Goal: Book appointment/travel/reservation

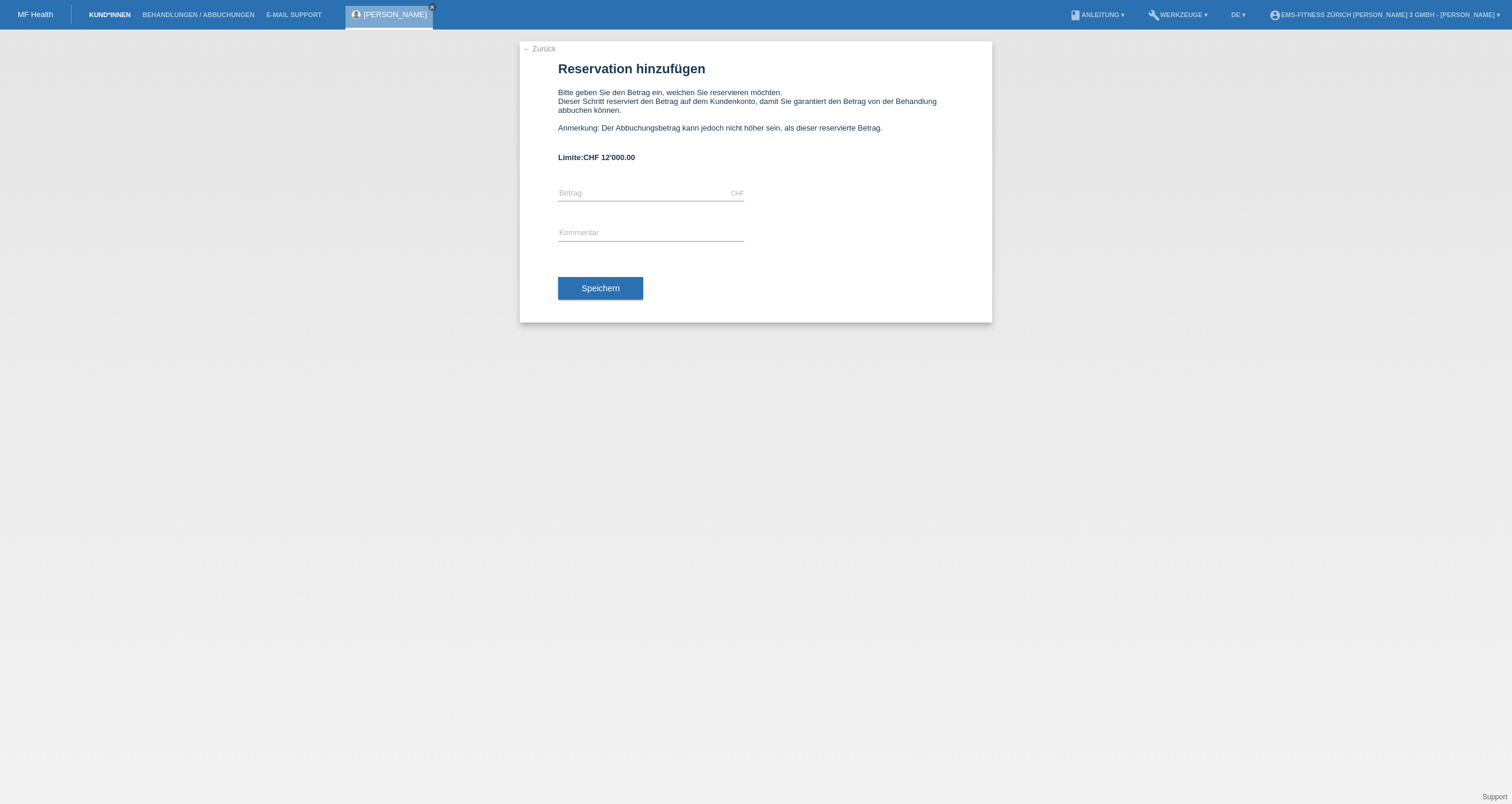
click at [115, 17] on link "Kund*innen" at bounding box center [110, 14] width 53 height 7
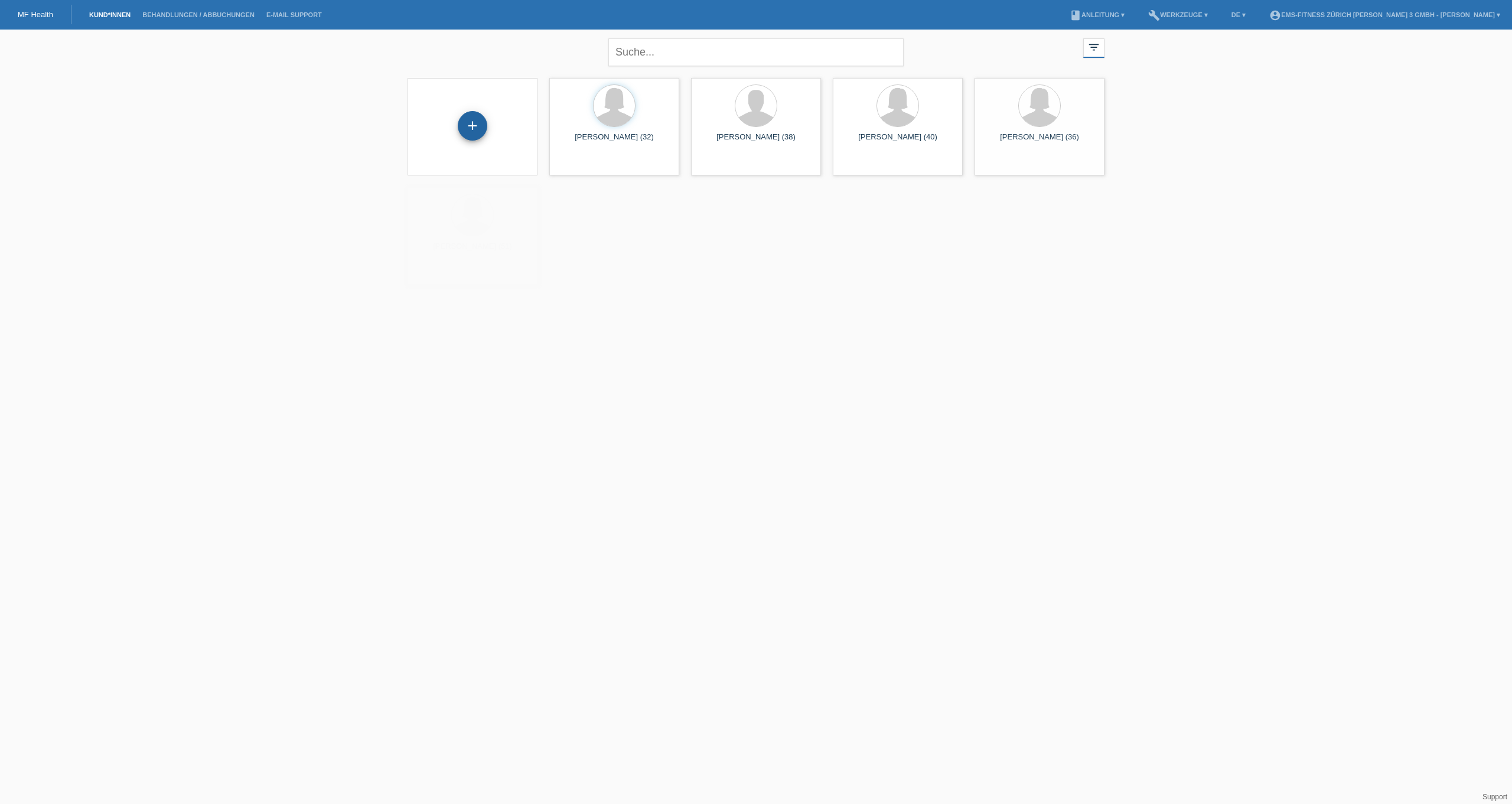
click at [477, 135] on div "+" at bounding box center [473, 126] width 30 height 30
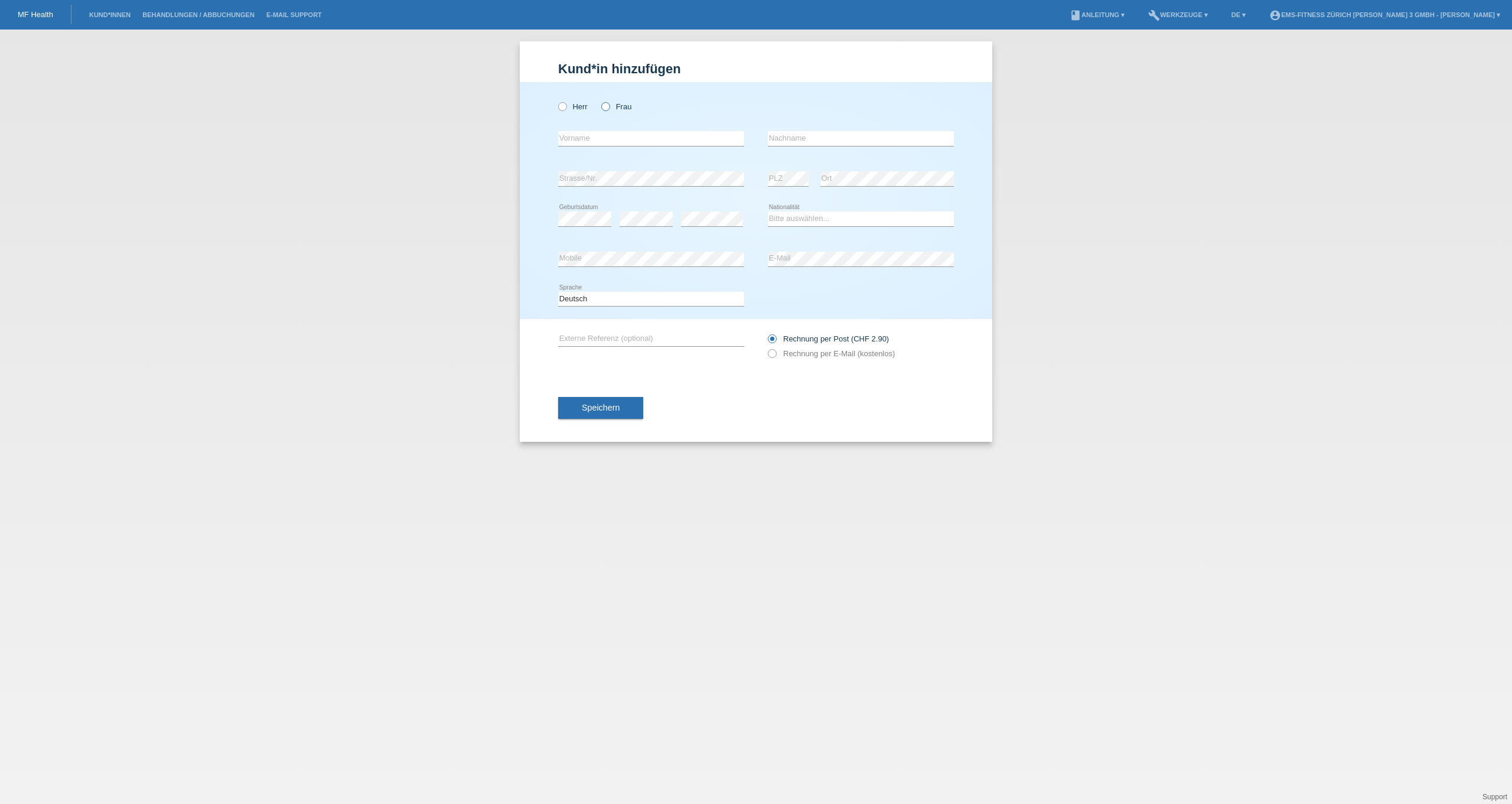
click at [600, 101] on icon at bounding box center [600, 101] width 0 height 0
click at [605, 108] on input "Frau" at bounding box center [605, 106] width 8 height 8
radio input "true"
click at [607, 135] on input "text" at bounding box center [651, 138] width 186 height 15
type input "Andrea"
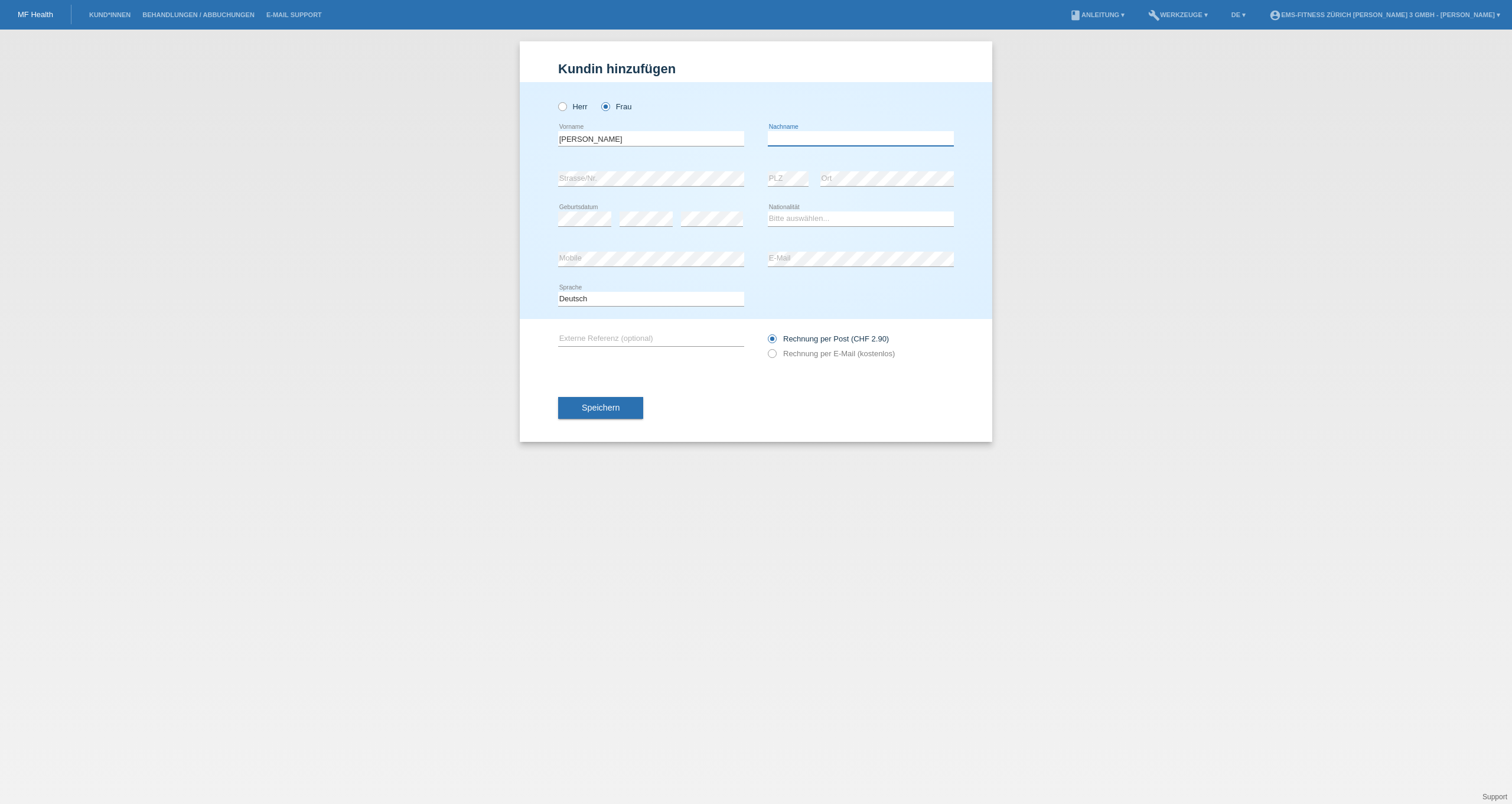
click at [859, 142] on input "text" at bounding box center [861, 138] width 186 height 15
type input "Suarez Brea"
click at [628, 229] on div "error" at bounding box center [646, 219] width 53 height 40
click at [823, 225] on select "Bitte auswählen... Schweiz Deutschland Liechtenstein Österreich ------------ Af…" at bounding box center [861, 219] width 186 height 14
select select "CH"
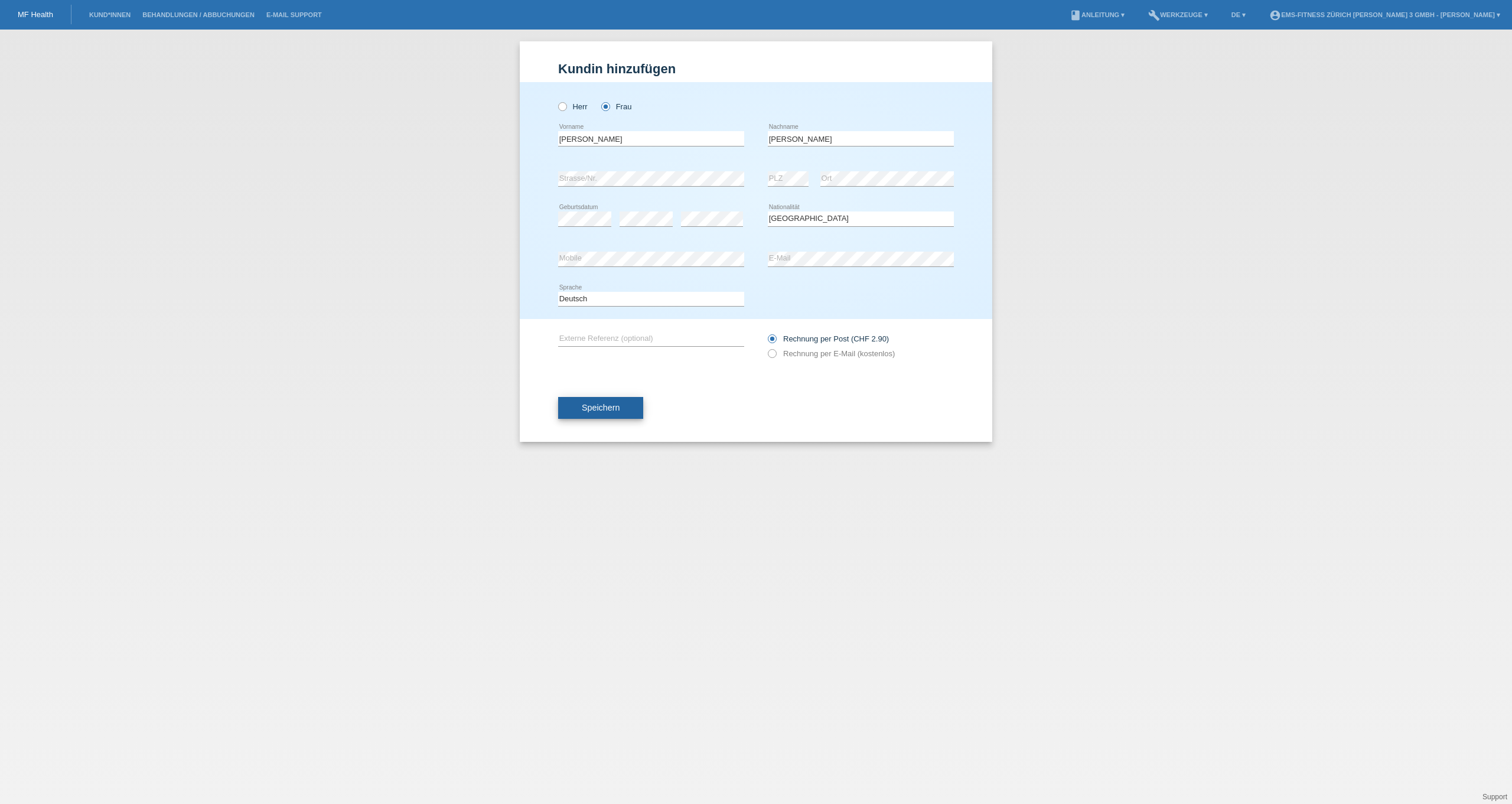
click at [613, 411] on span "Speichern" at bounding box center [600, 407] width 38 height 10
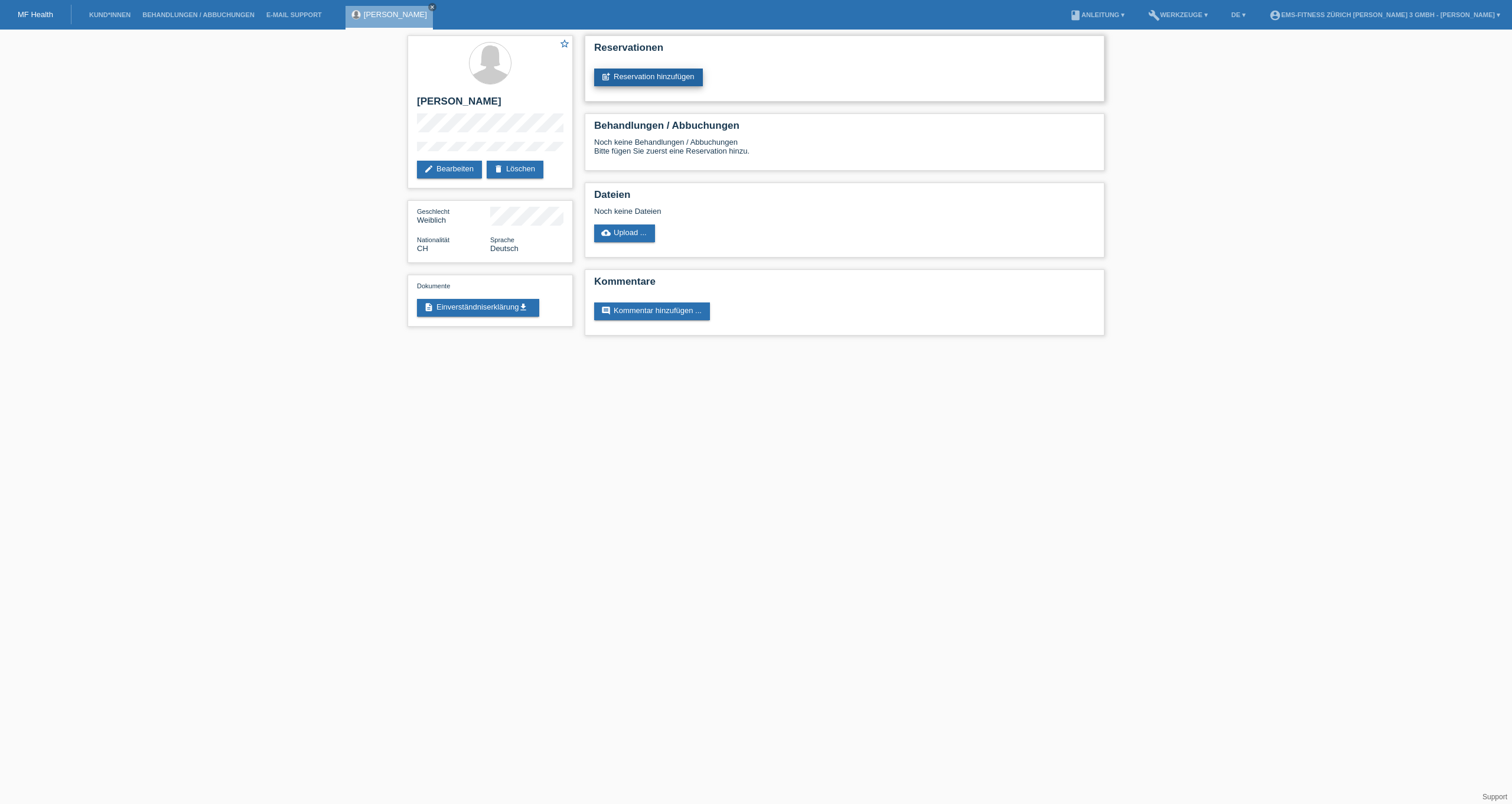
click at [648, 77] on link "post_add Reservation hinzufügen" at bounding box center [648, 78] width 108 height 18
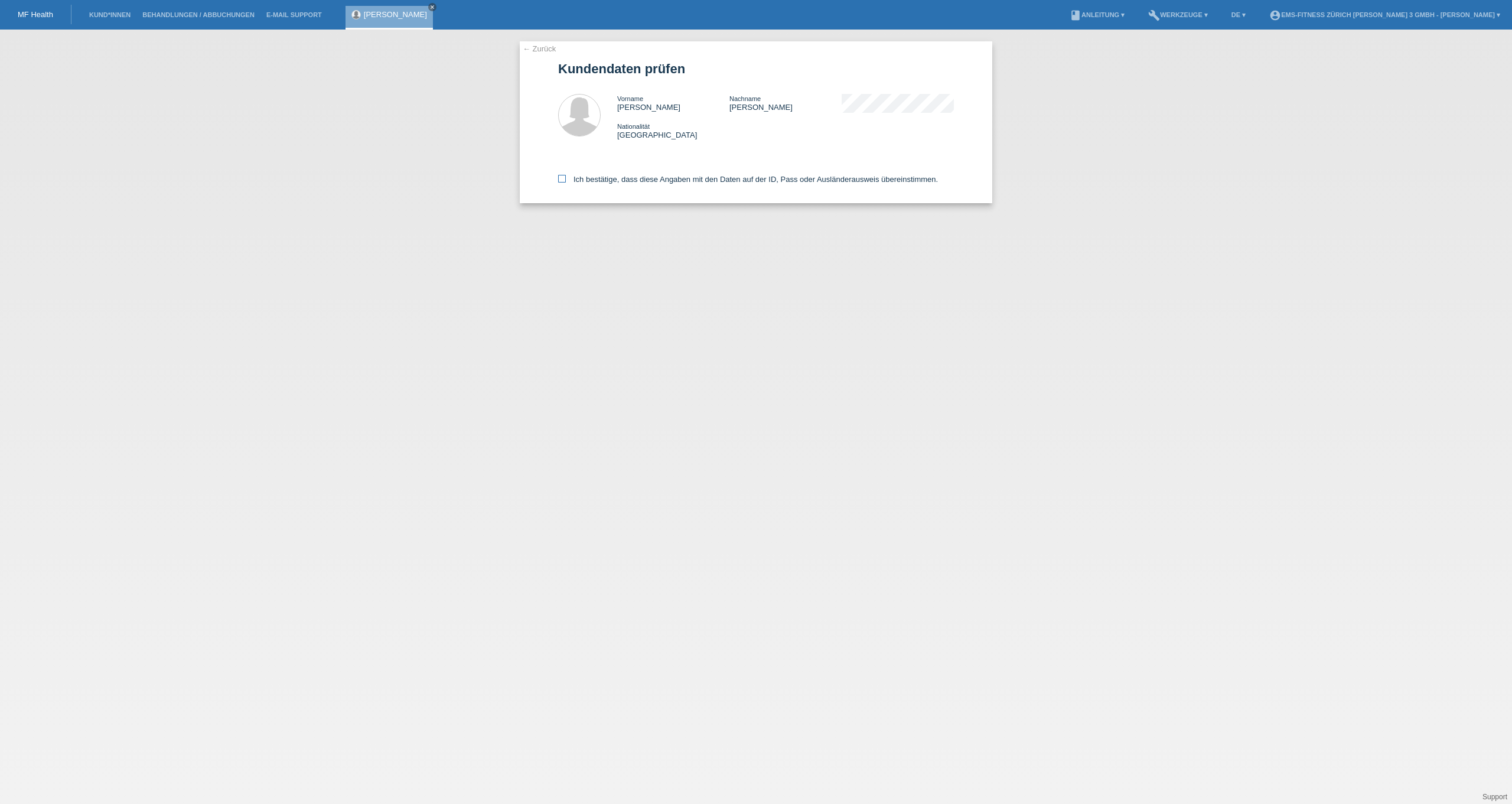
click at [593, 180] on label "Ich bestätige, dass diese Angaben mit den Daten auf der ID, Pass oder Ausländer…" at bounding box center [748, 180] width 380 height 9
click at [566, 180] on input "Ich bestätige, dass diese Angaben mit den Daten auf der ID, Pass oder Ausländer…" at bounding box center [562, 179] width 8 height 8
checkbox input "true"
